Goal: Information Seeking & Learning: Check status

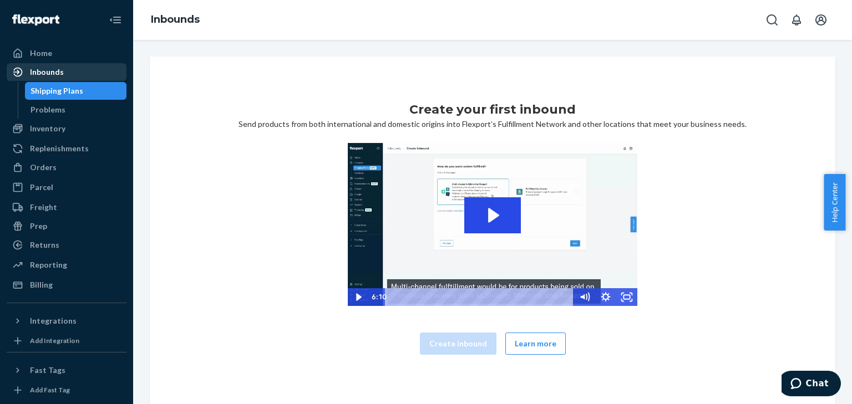
click at [58, 73] on div "Inbounds" at bounding box center [47, 72] width 34 height 11
click at [56, 75] on div "Inbounds" at bounding box center [47, 72] width 34 height 11
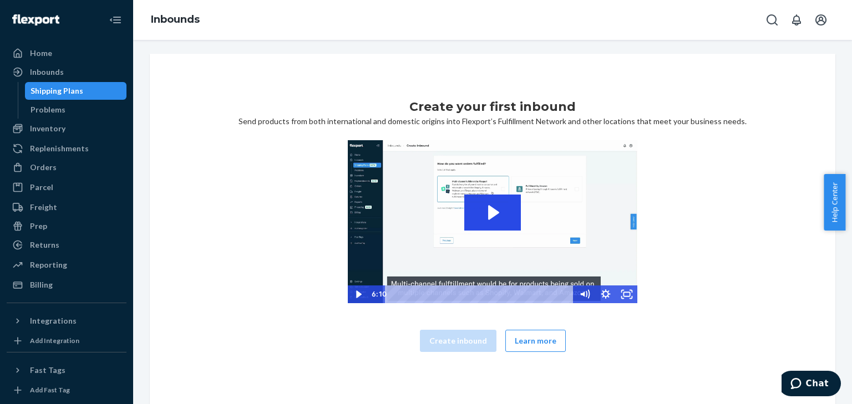
scroll to position [8, 0]
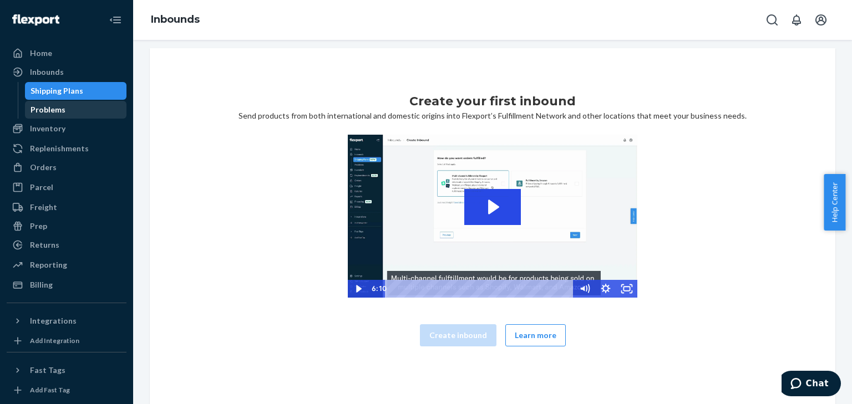
click at [70, 108] on div "Problems" at bounding box center [76, 110] width 100 height 16
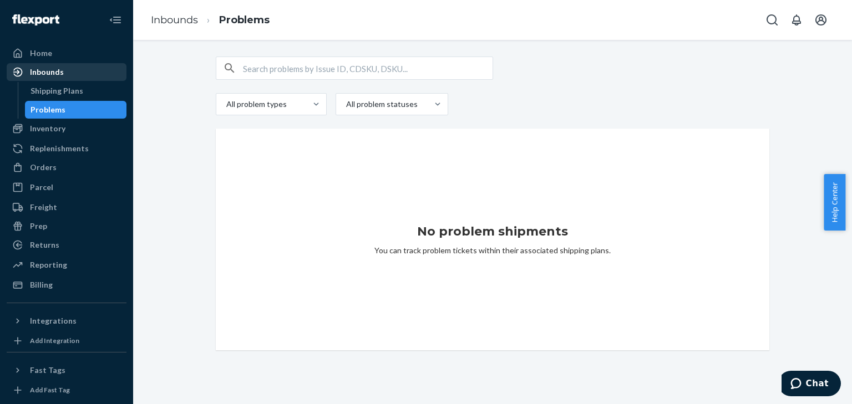
click at [55, 74] on div "Inbounds" at bounding box center [47, 72] width 34 height 11
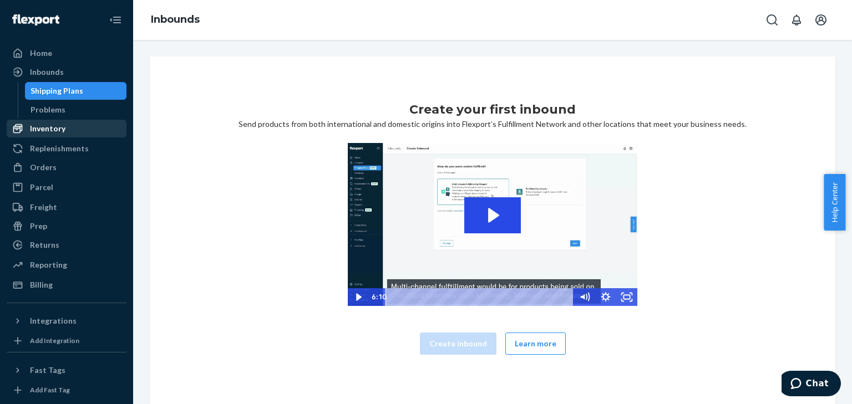
click at [53, 128] on div "Inventory" at bounding box center [48, 128] width 36 height 11
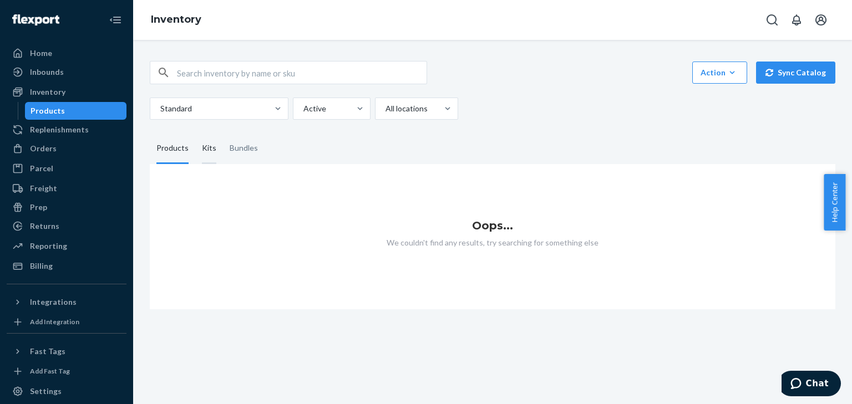
click at [210, 148] on div "Kits" at bounding box center [209, 148] width 14 height 31
click at [195, 133] on input "Kits" at bounding box center [195, 133] width 0 height 0
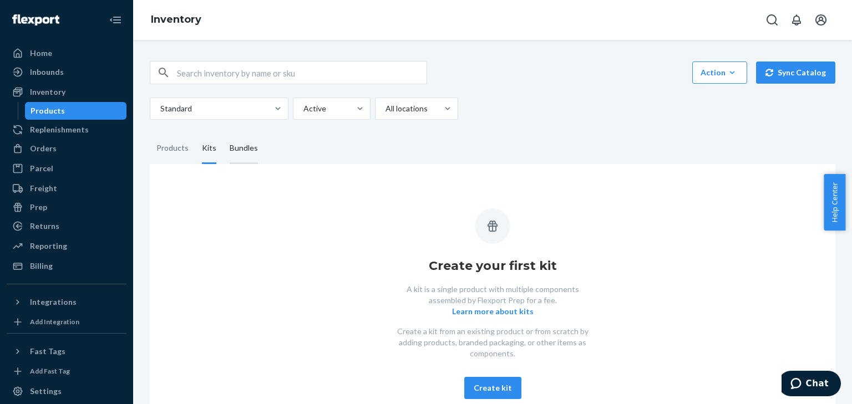
click at [237, 150] on div "Bundles" at bounding box center [244, 148] width 28 height 31
click at [223, 133] on input "Bundles" at bounding box center [223, 133] width 0 height 0
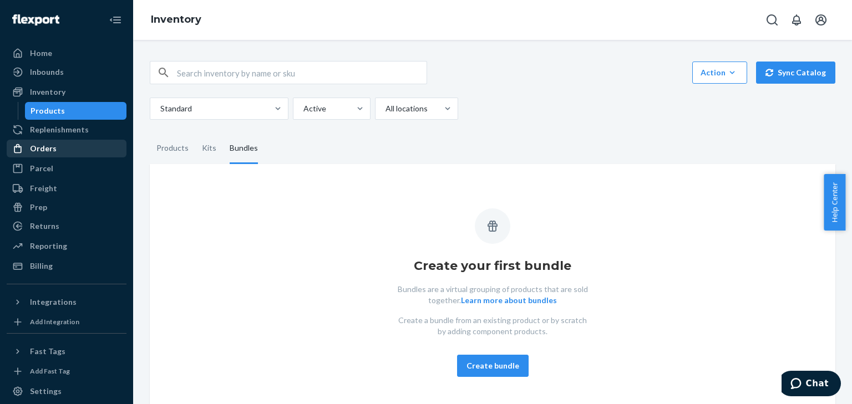
click at [47, 145] on div "Orders" at bounding box center [43, 148] width 27 height 11
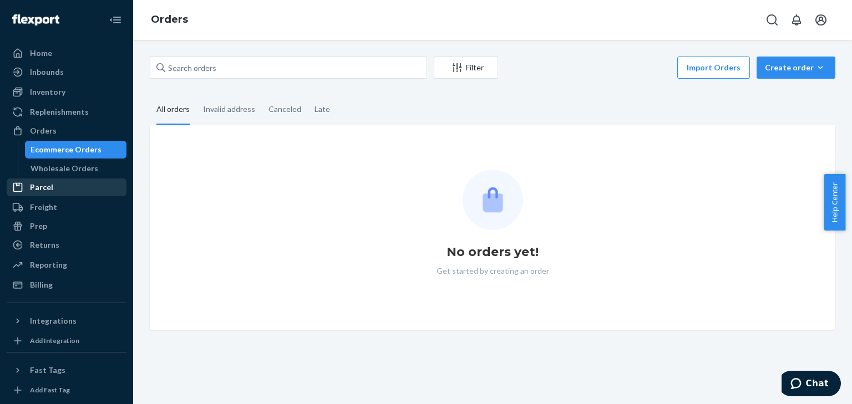
click at [43, 183] on div "Parcel" at bounding box center [41, 187] width 23 height 11
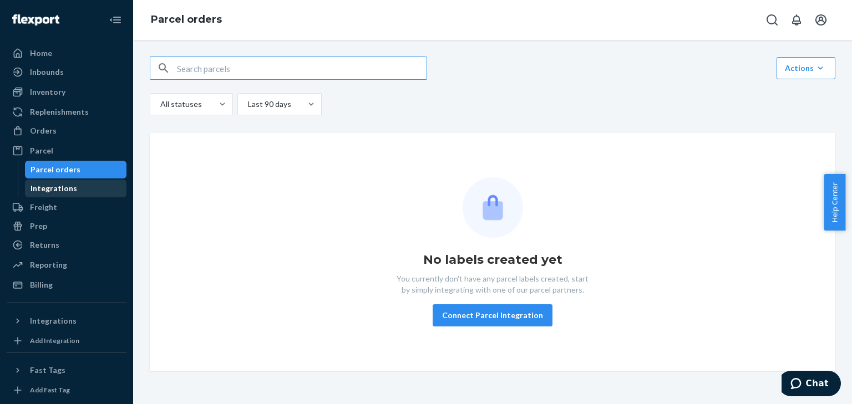
click at [44, 196] on link "Integrations" at bounding box center [76, 189] width 102 height 18
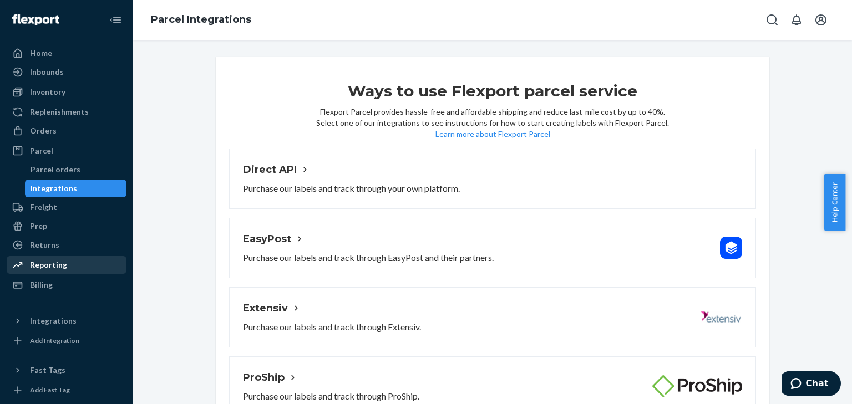
click at [62, 265] on div "Reporting" at bounding box center [48, 265] width 37 height 11
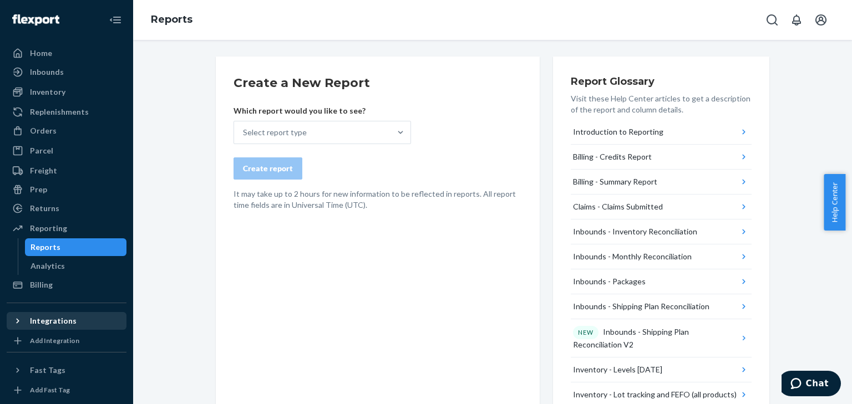
click at [60, 319] on div "Integrations" at bounding box center [53, 321] width 47 height 11
click at [20, 336] on icon at bounding box center [17, 341] width 11 height 11
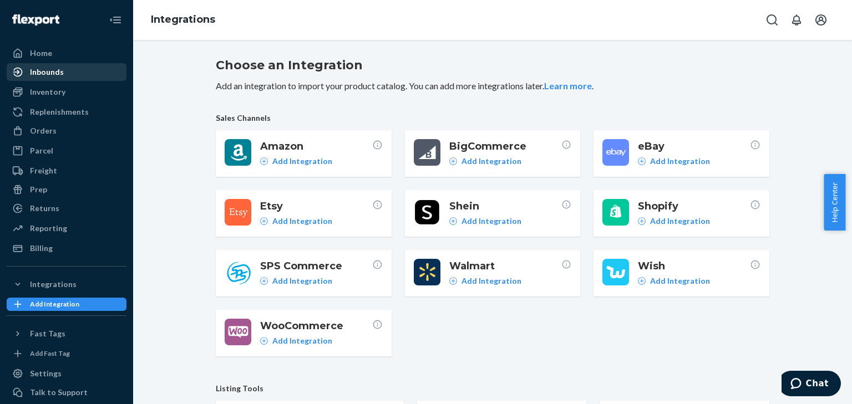
click at [58, 71] on div "Inbounds" at bounding box center [47, 72] width 34 height 11
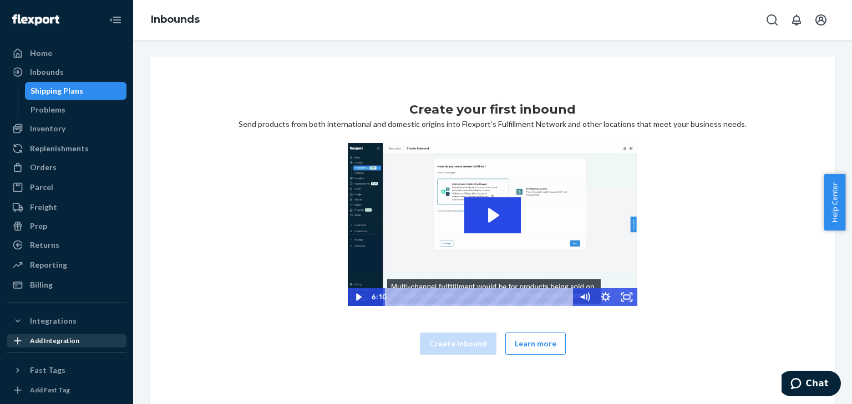
click at [62, 87] on div "Shipping Plans" at bounding box center [57, 90] width 53 height 11
click at [55, 104] on div "Problems" at bounding box center [76, 110] width 100 height 16
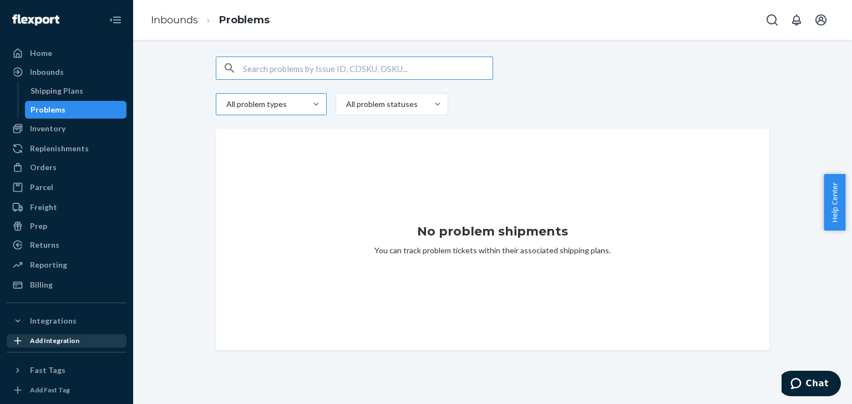
click at [295, 102] on div at bounding box center [270, 104] width 90 height 13
click at [226, 102] on input "All problem types" at bounding box center [225, 104] width 1 height 11
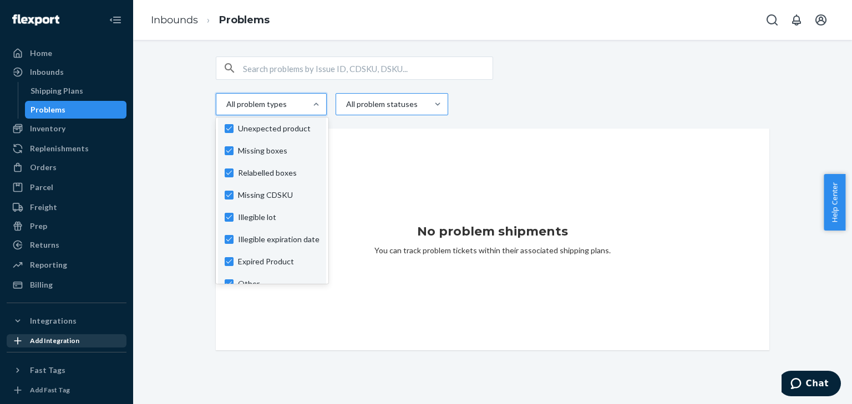
scroll to position [82, 0]
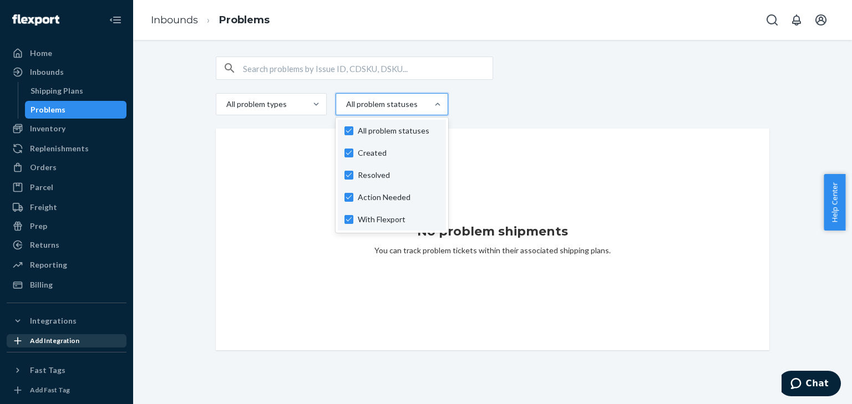
click at [391, 102] on div at bounding box center [391, 104] width 92 height 13
click at [346, 102] on input "option Created focused, 1 of 4. 4 results available. Use Up and Down to choose …" at bounding box center [345, 104] width 1 height 11
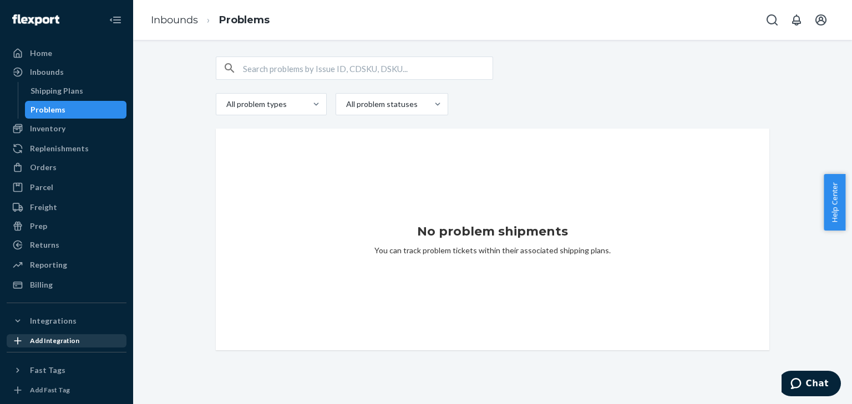
drag, startPoint x: 210, startPoint y: 235, endPoint x: 217, endPoint y: 195, distance: 41.2
click at [210, 235] on div "All problem types All problem statuses No problem shipments You can track probl…" at bounding box center [493, 204] width 570 height 294
click at [48, 91] on div "Shipping Plans" at bounding box center [57, 90] width 53 height 11
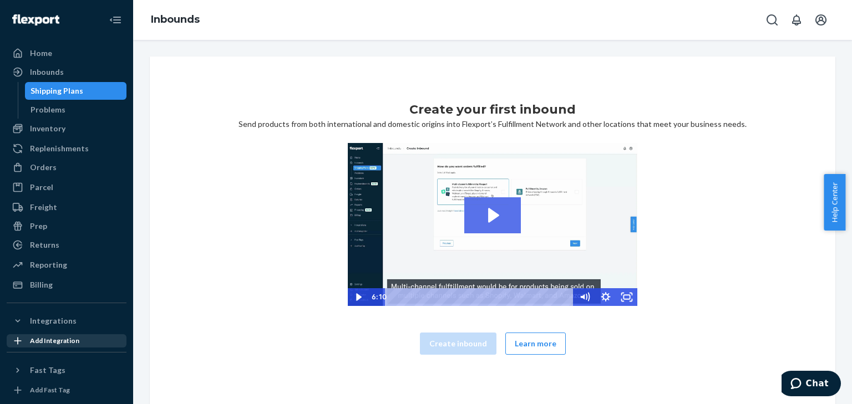
click at [488, 213] on icon "Play Video: 2023-09-11_Flexport_Inbounds_HighRes" at bounding box center [493, 216] width 11 height 14
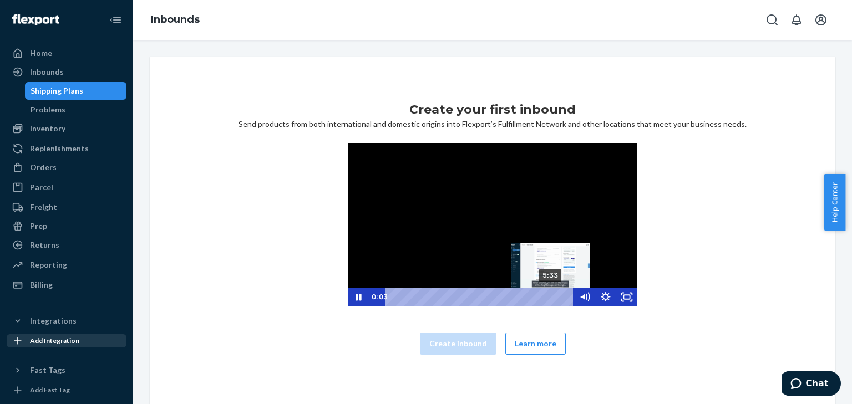
click at [548, 297] on div "5:33" at bounding box center [481, 298] width 176 height 18
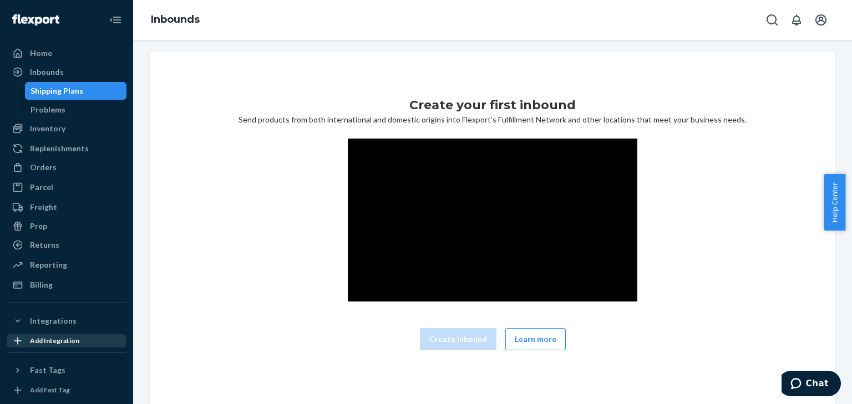
scroll to position [8, 0]
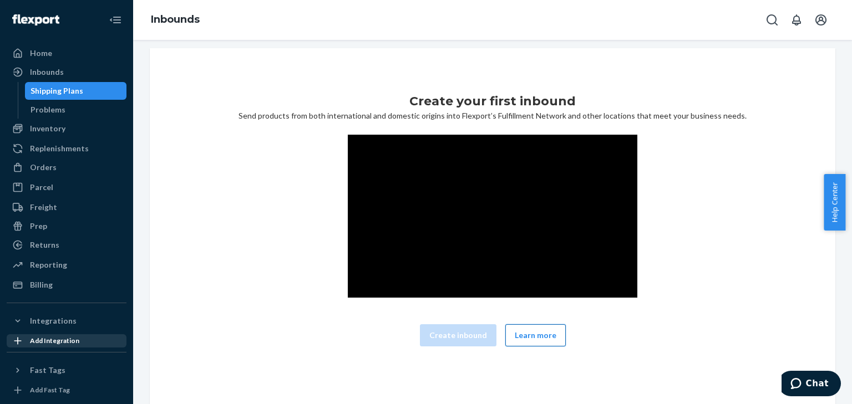
click at [524, 336] on button "Learn more" at bounding box center [535, 336] width 60 height 22
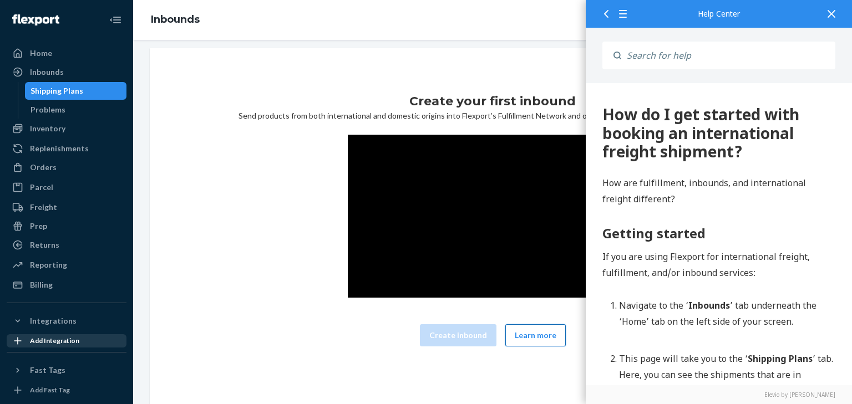
scroll to position [0, 0]
click at [826, 12] on div at bounding box center [831, 13] width 24 height 27
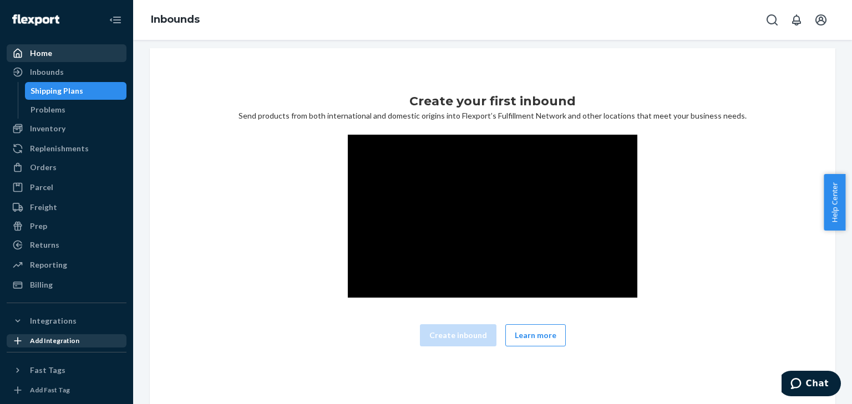
click at [42, 52] on div "Home" at bounding box center [41, 53] width 22 height 11
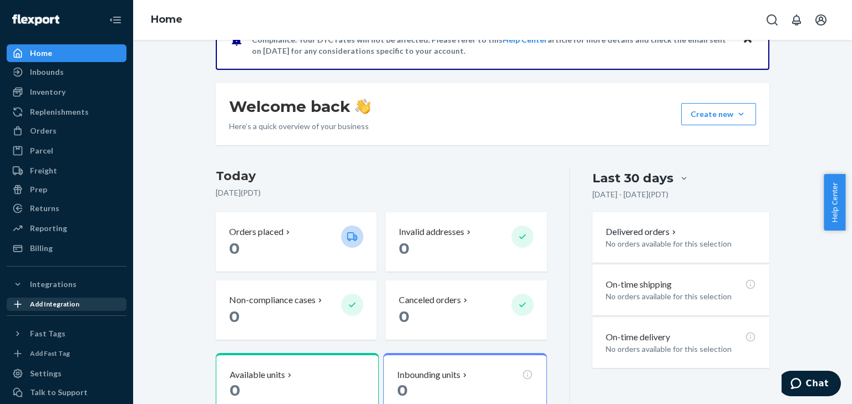
scroll to position [133, 0]
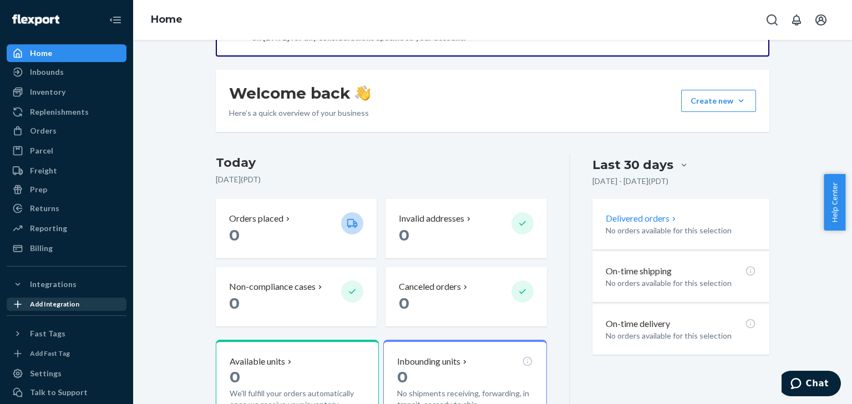
click at [662, 223] on p "Delivered orders" at bounding box center [642, 219] width 73 height 13
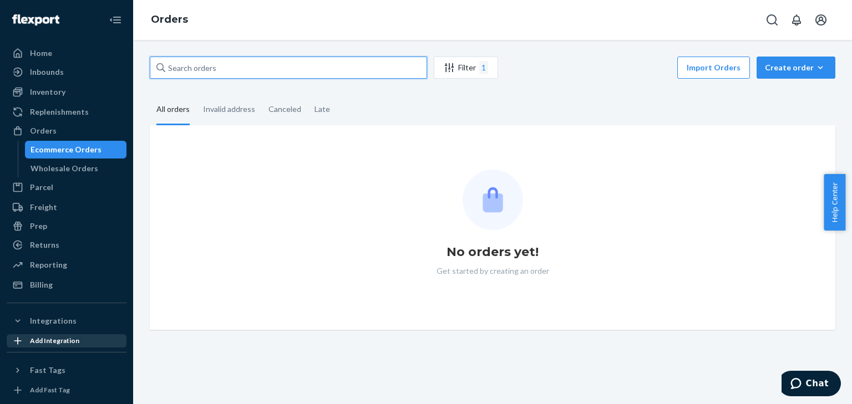
click at [215, 64] on input "text" at bounding box center [288, 68] width 277 height 22
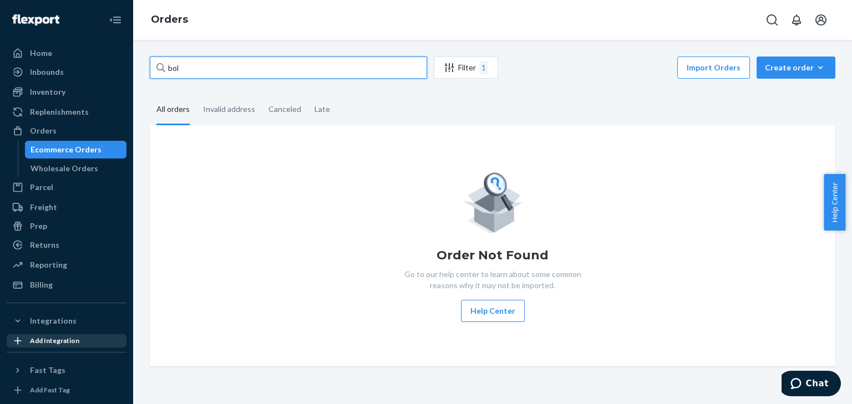
type input "bol"
click at [461, 65] on div "Filter 1" at bounding box center [465, 67] width 63 height 13
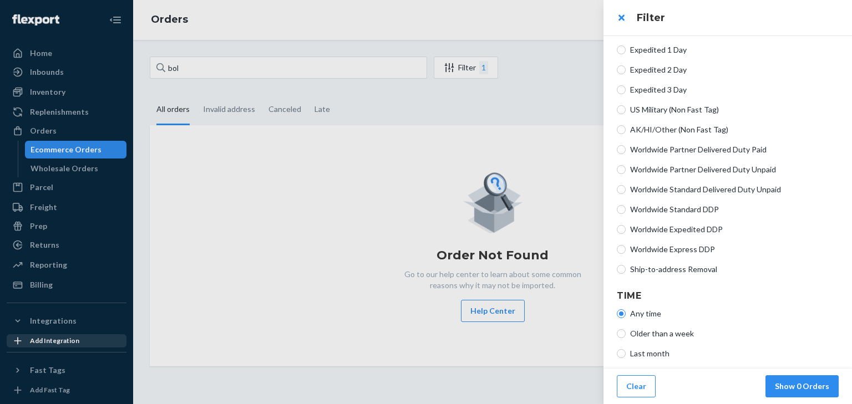
scroll to position [297, 0]
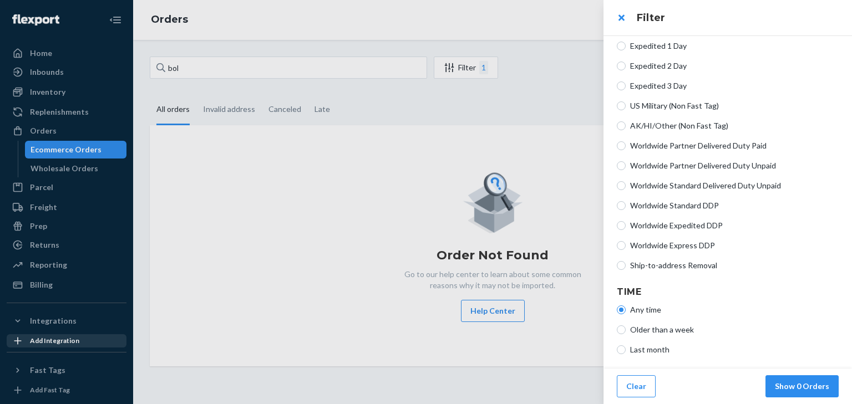
click at [49, 323] on div at bounding box center [426, 202] width 852 height 404
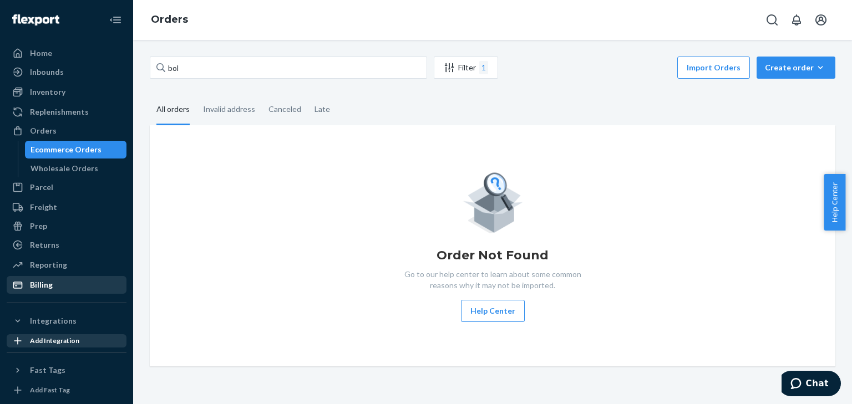
click at [36, 282] on div "Billing" at bounding box center [41, 285] width 23 height 11
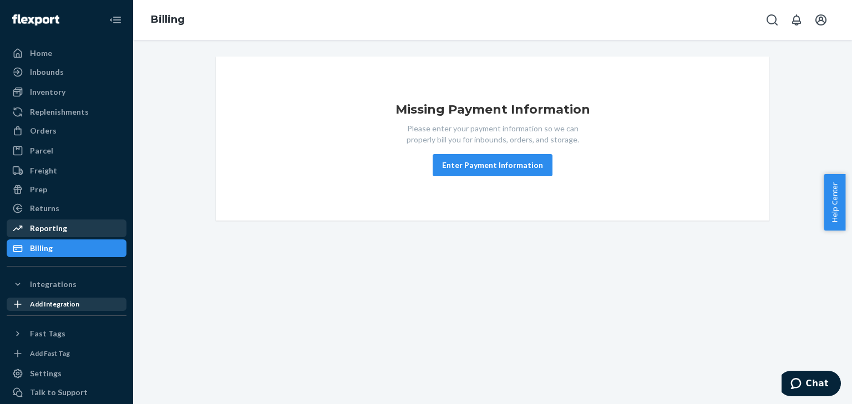
click at [52, 229] on div "Reporting" at bounding box center [48, 228] width 37 height 11
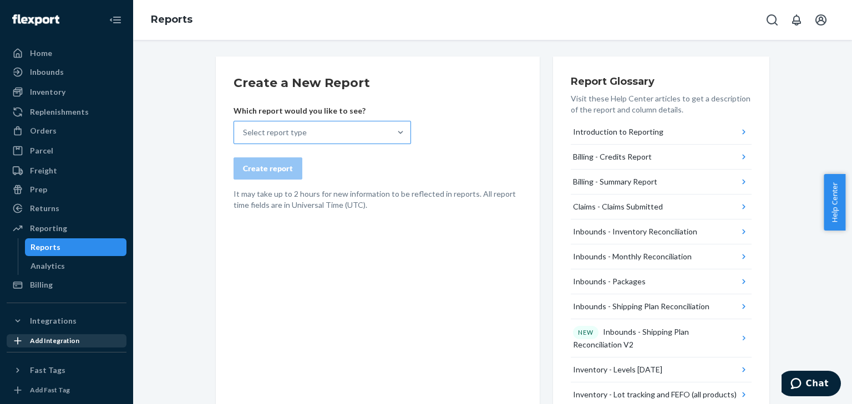
click at [293, 129] on div "Select report type" at bounding box center [275, 132] width 64 height 11
click at [244, 129] on input "Select report type" at bounding box center [243, 132] width 1 height 11
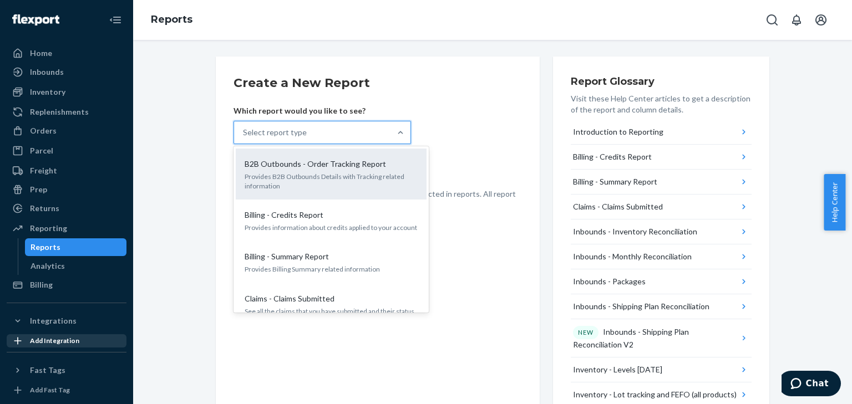
click at [323, 174] on p "Provides B2B Outbounds Details with Tracking related information" at bounding box center [331, 181] width 173 height 19
click at [244, 138] on input "option B2B Outbounds - Order Tracking Report focused, 1 of 27. 27 results avail…" at bounding box center [243, 132] width 1 height 11
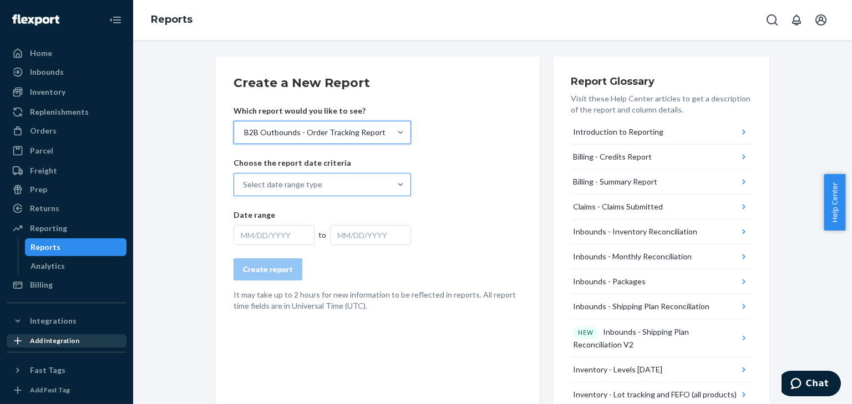
click at [337, 185] on div "Select date range type" at bounding box center [312, 185] width 156 height 22
click at [244, 185] on input "Select date range type" at bounding box center [243, 184] width 1 height 11
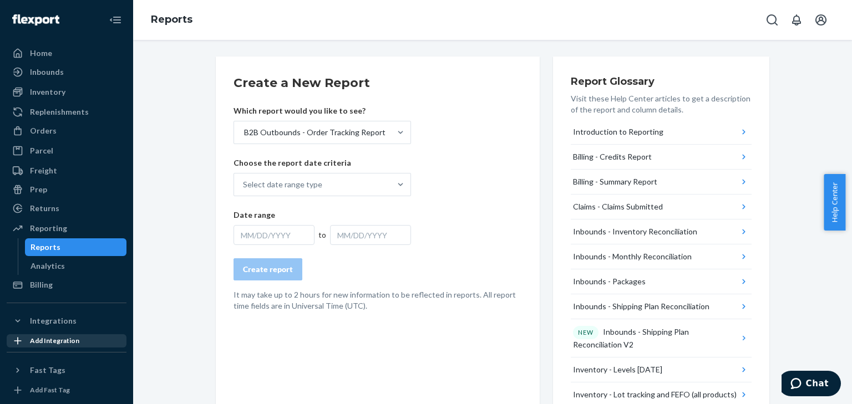
click at [435, 169] on form "Create a New Report Which report would you like to see? B2B Outbounds - Order T…" at bounding box center [378, 192] width 289 height 237
click at [620, 231] on div "Inbounds - Inventory Reconciliation" at bounding box center [635, 231] width 124 height 11
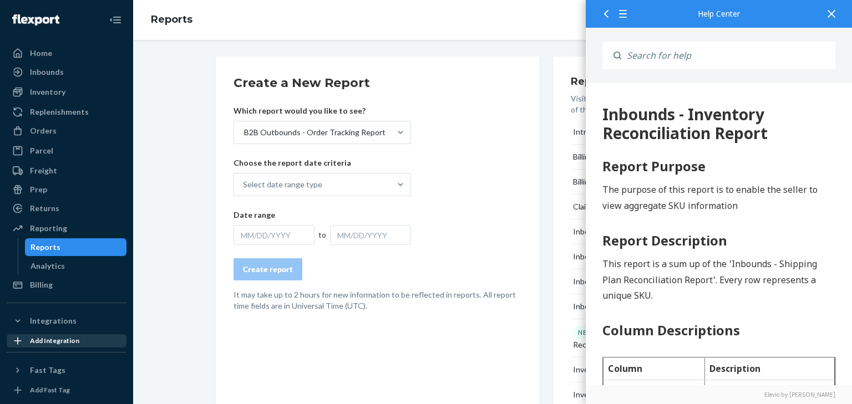
click at [830, 13] on icon at bounding box center [832, 14] width 8 height 8
